Goal: Submit feedback/report problem

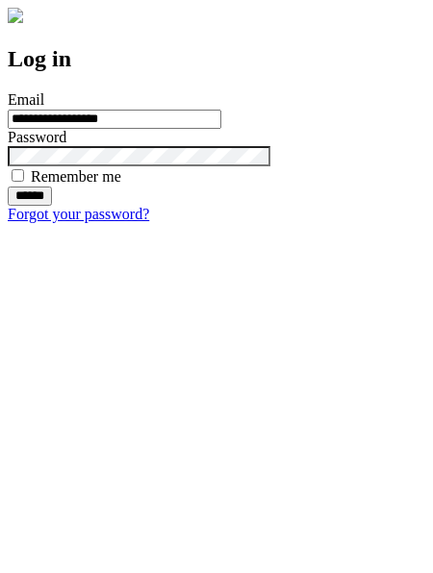
click at [52, 206] on input "******" at bounding box center [30, 196] width 44 height 19
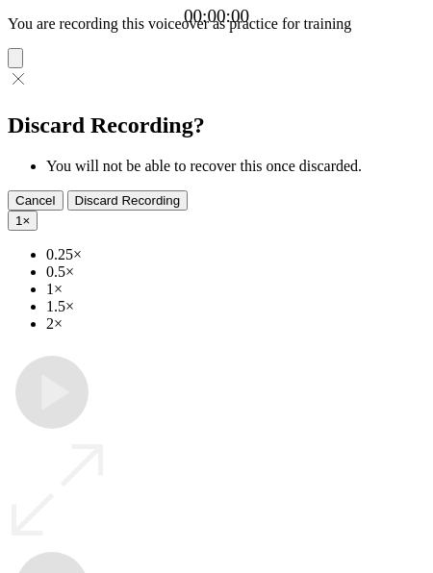
type input "**********"
